Goal: Information Seeking & Learning: Learn about a topic

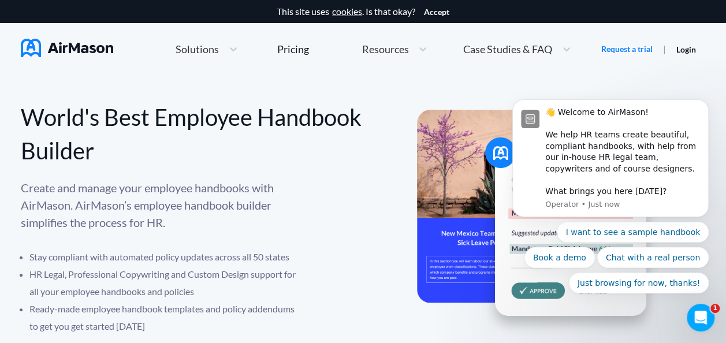
click at [186, 195] on p "Create and manage your employee handbooks with AirMason. AirMason’s employee ha…" at bounding box center [162, 205] width 283 height 52
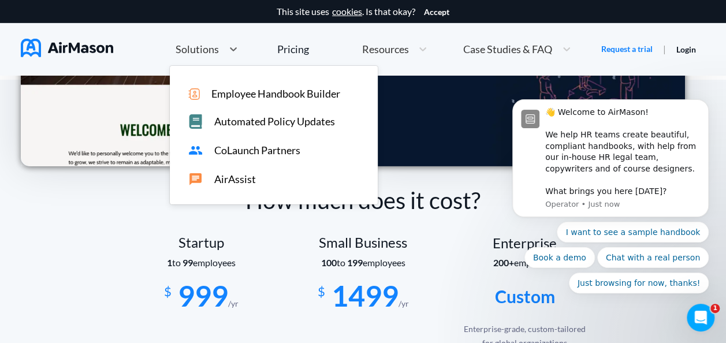
scroll to position [1527, 0]
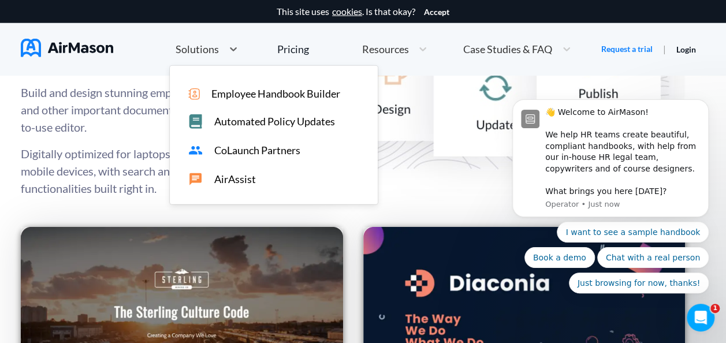
click at [207, 43] on div "Solutions" at bounding box center [196, 49] width 53 height 14
click at [257, 124] on span "Automated Policy Updates" at bounding box center [274, 121] width 121 height 12
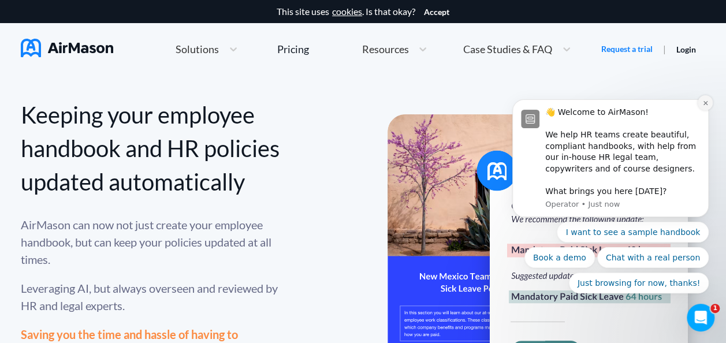
click at [704, 104] on icon "Dismiss notification" at bounding box center [705, 102] width 4 height 4
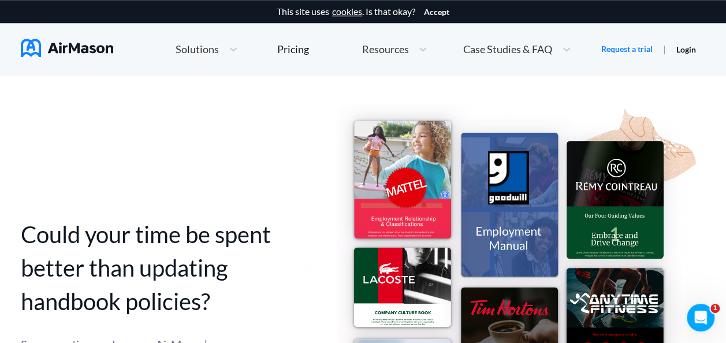
scroll to position [577, 0]
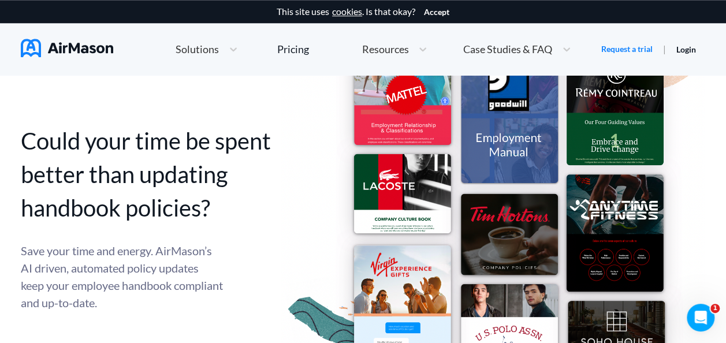
click at [512, 154] on img at bounding box center [493, 212] width 424 height 409
click at [282, 51] on div "Pricing" at bounding box center [293, 49] width 32 height 10
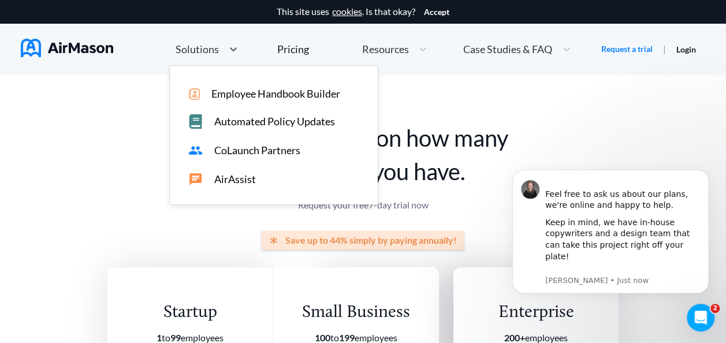
click at [197, 57] on div "Solutions" at bounding box center [207, 49] width 74 height 25
click at [241, 94] on span "Employee Handbook Builder" at bounding box center [275, 94] width 129 height 12
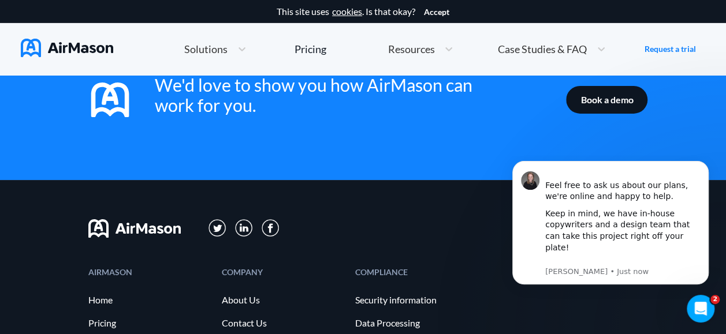
scroll to position [2070, 0]
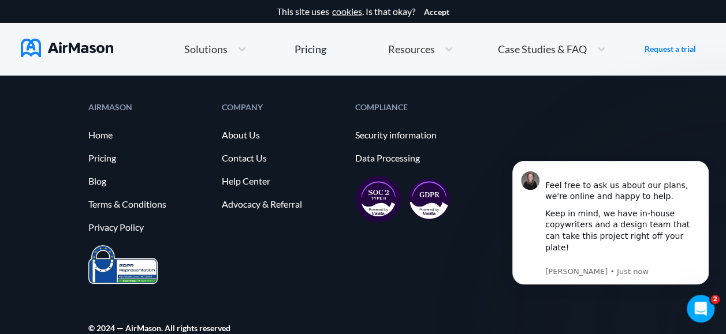
click at [558, 48] on span "Case Studies & FAQ" at bounding box center [542, 49] width 89 height 10
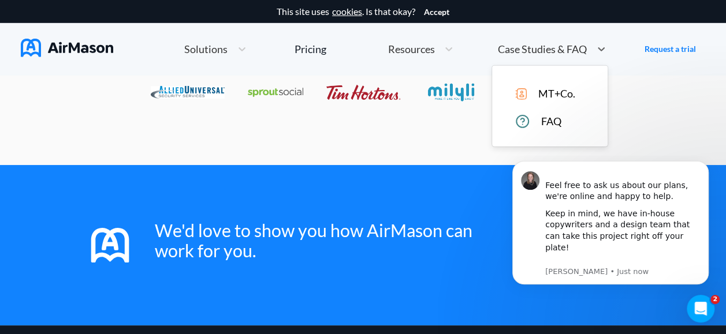
click at [561, 91] on span "MT+Co." at bounding box center [556, 94] width 37 height 12
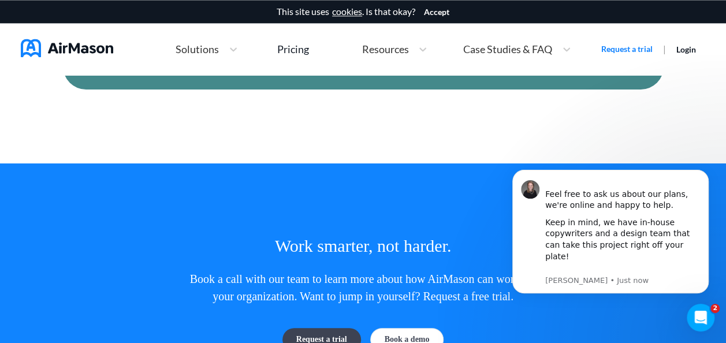
scroll to position [2681, 0]
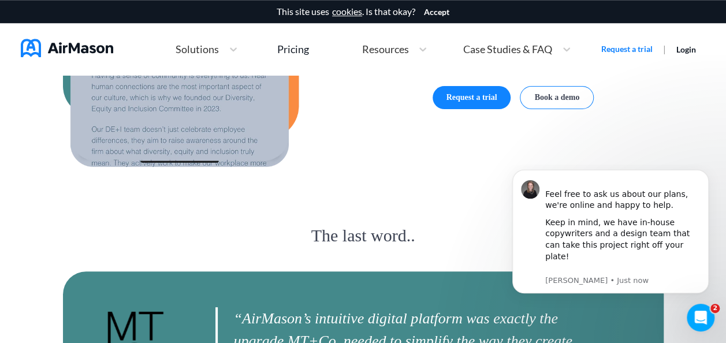
click at [220, 53] on div "Solutions" at bounding box center [196, 49] width 53 height 14
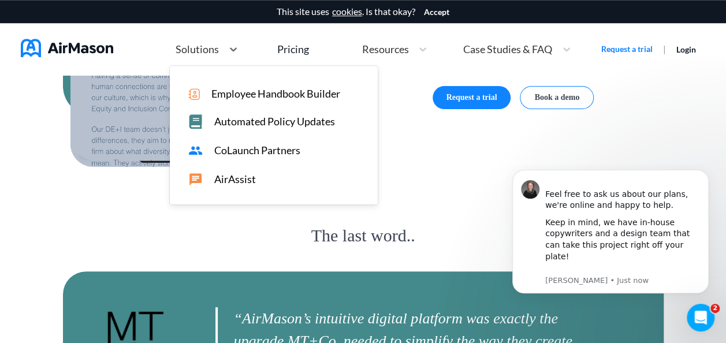
click at [259, 99] on span "Employee Handbook Builder" at bounding box center [275, 94] width 129 height 12
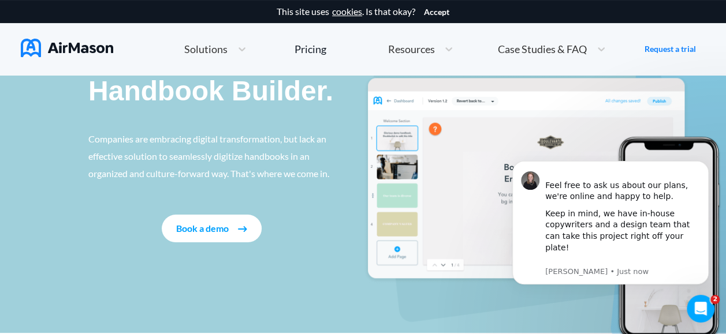
scroll to position [231, 0]
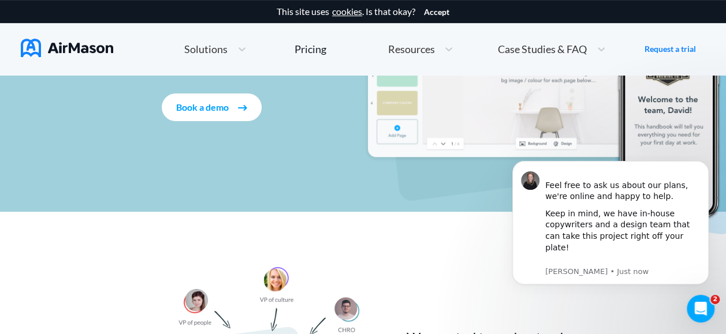
click at [238, 110] on img at bounding box center [242, 108] width 9 height 6
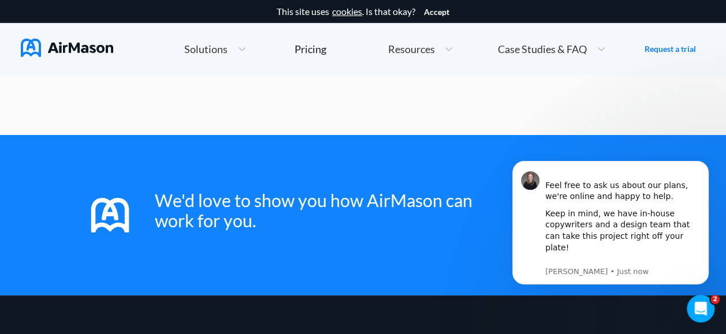
scroll to position [2020, 0]
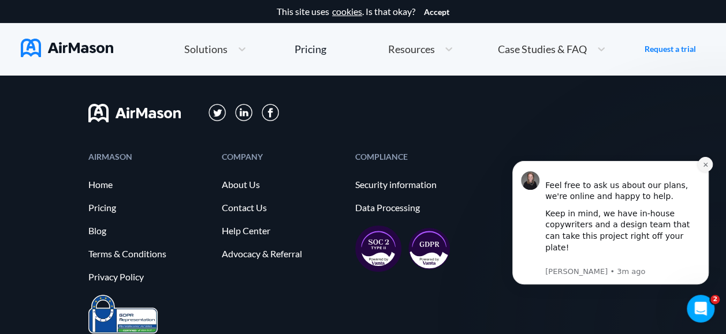
click at [707, 172] on button "Dismiss notification" at bounding box center [704, 164] width 15 height 15
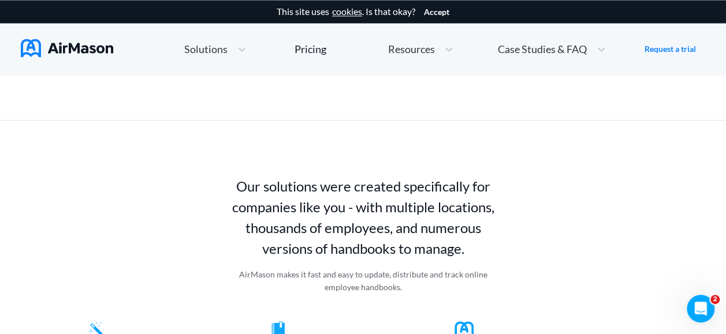
scroll to position [924, 0]
